Goal: Find specific page/section: Find specific page/section

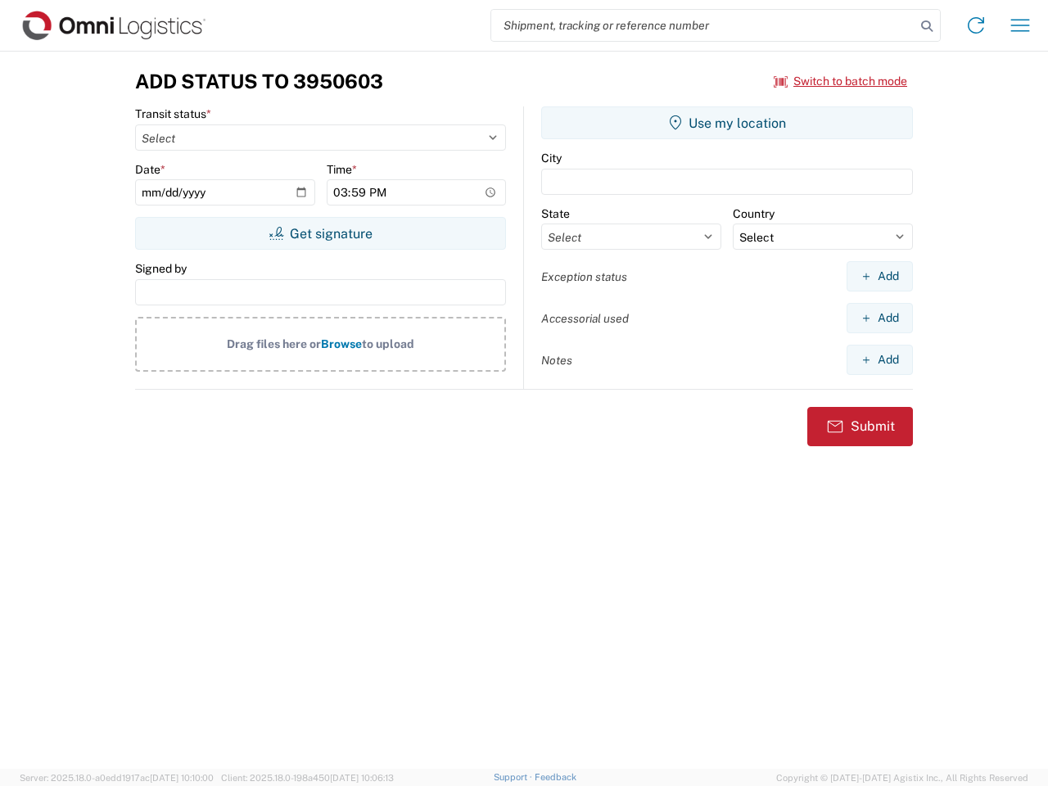
click at [703, 25] on input "search" at bounding box center [703, 25] width 424 height 31
click at [927, 26] on icon at bounding box center [927, 26] width 23 height 23
click at [976, 25] on icon at bounding box center [976, 25] width 26 height 26
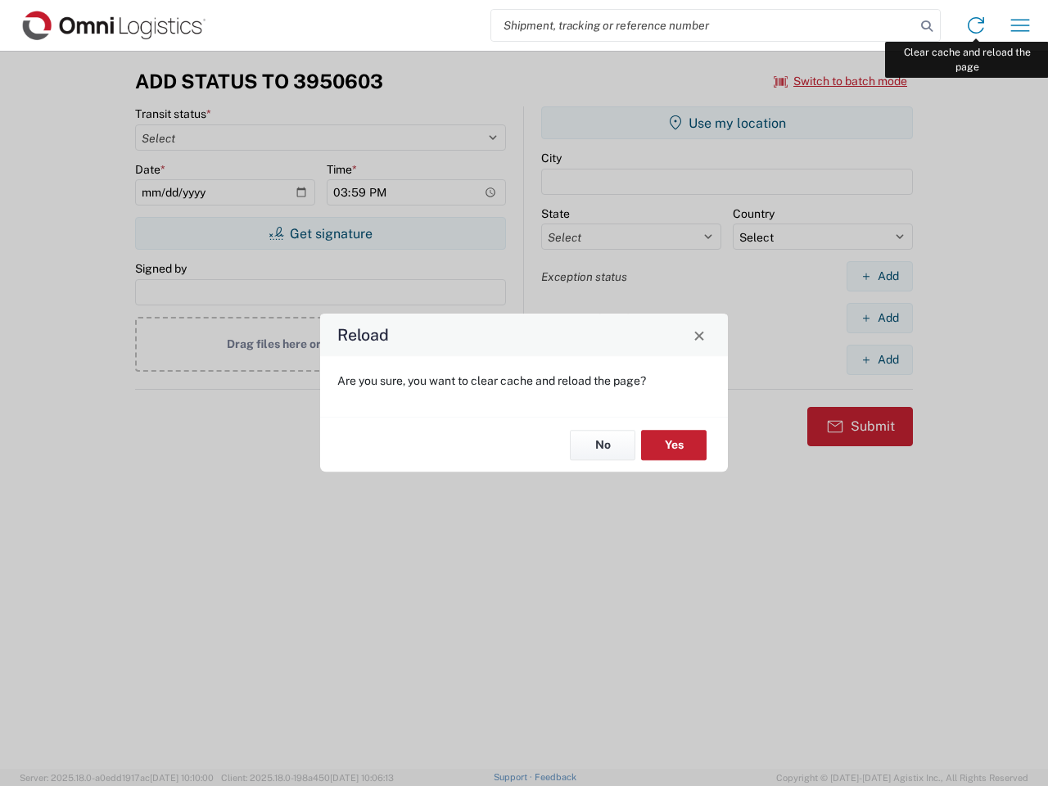
click at [1020, 25] on div "Reload Are you sure, you want to clear cache and reload the page? No Yes" at bounding box center [524, 393] width 1048 height 786
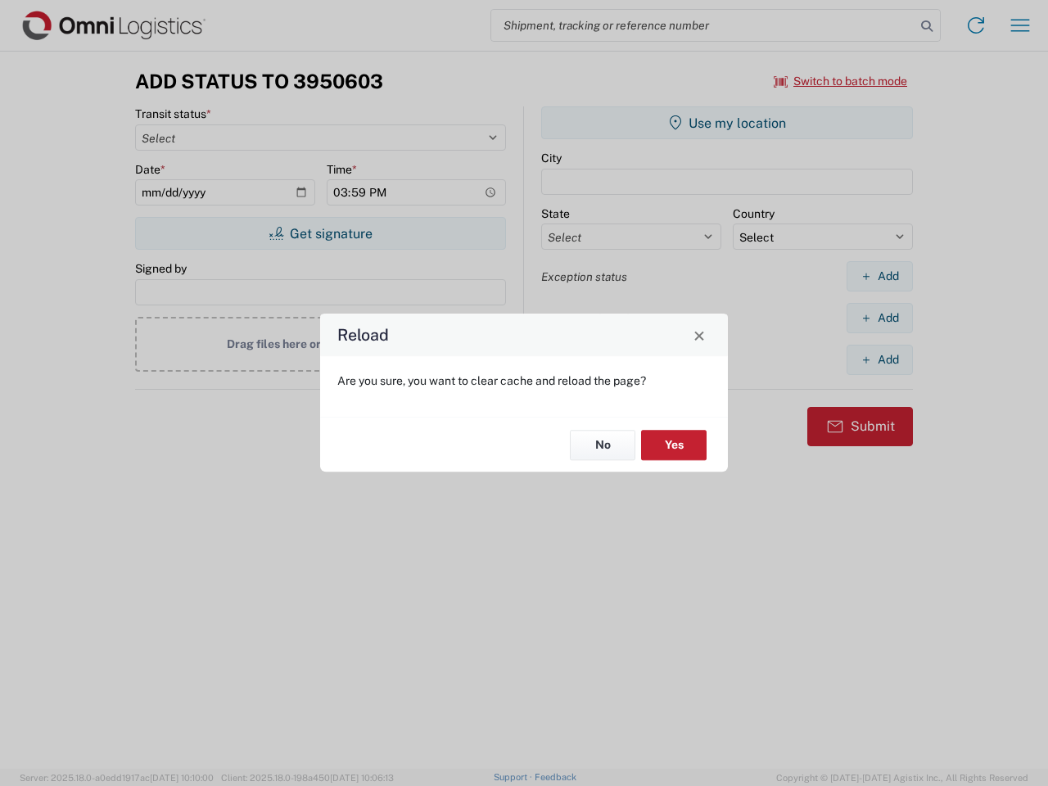
click at [841, 81] on div "Reload Are you sure, you want to clear cache and reload the page? No Yes" at bounding box center [524, 393] width 1048 height 786
click at [320, 233] on div "Reload Are you sure, you want to clear cache and reload the page? No Yes" at bounding box center [524, 393] width 1048 height 786
click at [727, 123] on div "Reload Are you sure, you want to clear cache and reload the page? No Yes" at bounding box center [524, 393] width 1048 height 786
click at [879, 276] on div "Reload Are you sure, you want to clear cache and reload the page? No Yes" at bounding box center [524, 393] width 1048 height 786
click at [879, 318] on div "Reload Are you sure, you want to clear cache and reload the page? No Yes" at bounding box center [524, 393] width 1048 height 786
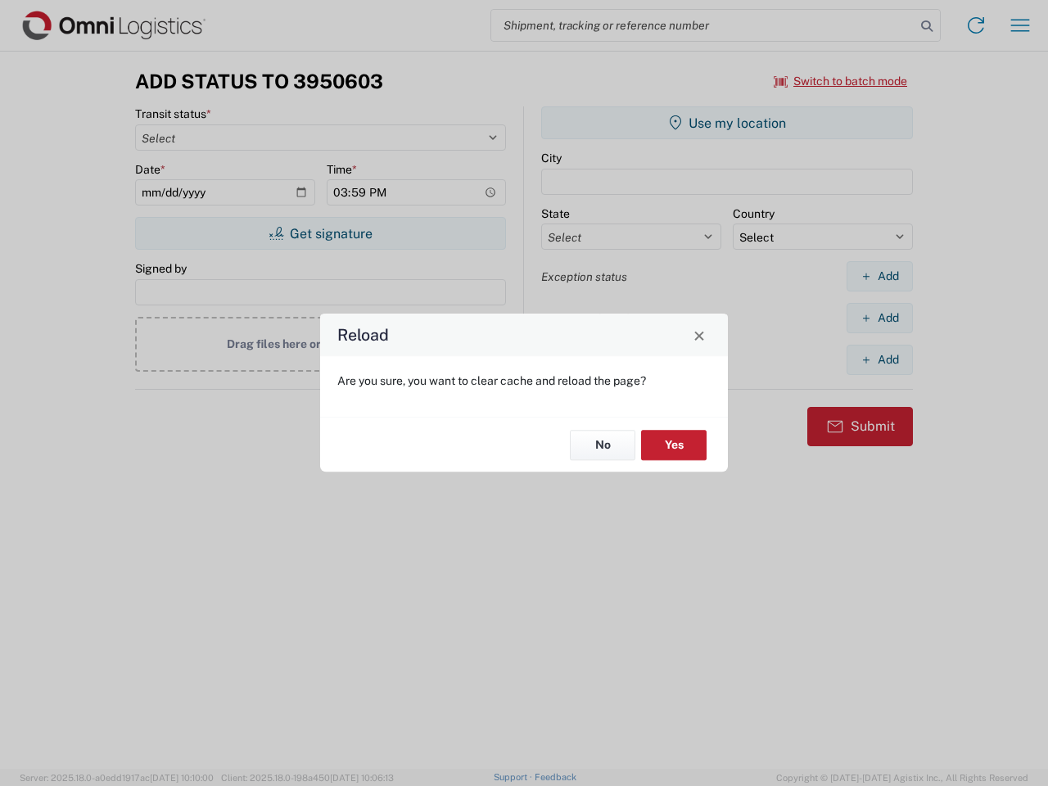
click at [879, 359] on div "Reload Are you sure, you want to clear cache and reload the page? No Yes" at bounding box center [524, 393] width 1048 height 786
